Goal: Register for event/course

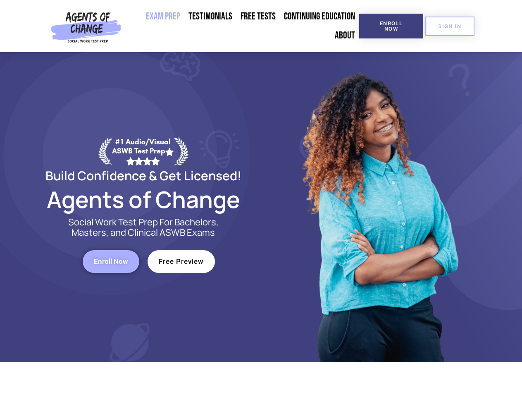
click at [261, 198] on div at bounding box center [379, 207] width 236 height 310
click at [391, 26] on span "Enroll Now" at bounding box center [392, 26] width 38 height 11
click at [450, 26] on span "SIGN IN" at bounding box center [449, 26] width 23 height 5
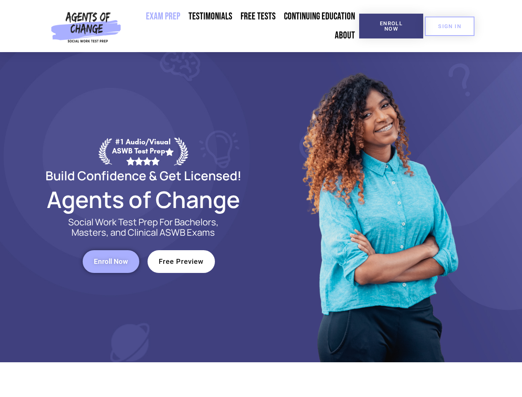
click at [111, 261] on span "Enroll Now" at bounding box center [111, 261] width 34 height 7
click at [181, 261] on span "Free Preview" at bounding box center [181, 261] width 45 height 7
